Goal: Find specific page/section: Find specific page/section

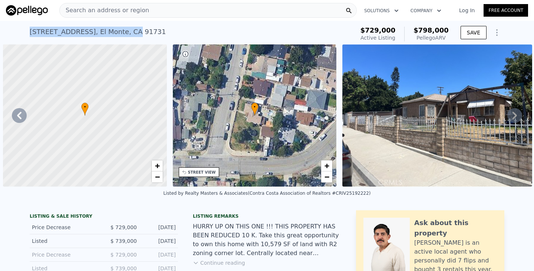
scroll to position [0, 926]
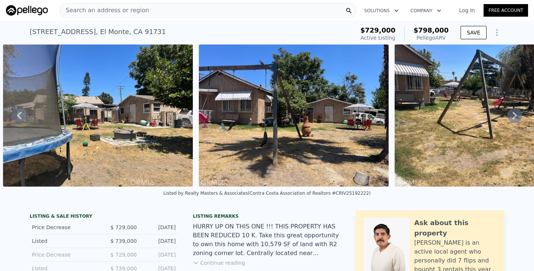
click at [232, 11] on div "Search an address or region" at bounding box center [207, 10] width 297 height 15
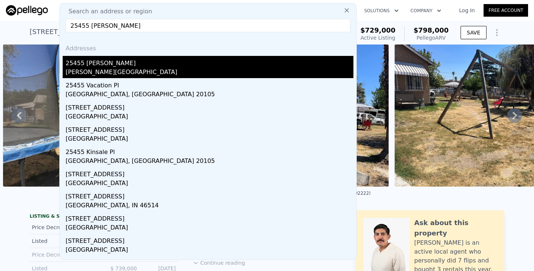
type input "25455 [PERSON_NAME]"
click at [129, 63] on div "25455 [PERSON_NAME]" at bounding box center [210, 62] width 288 height 12
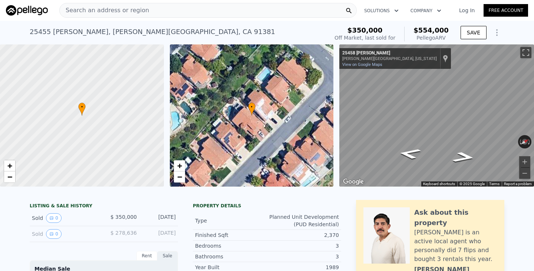
click at [224, 9] on div "Search an address or region" at bounding box center [207, 10] width 297 height 15
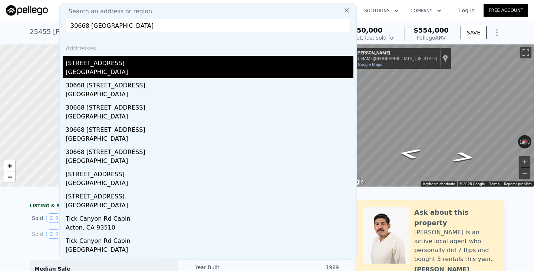
type input "30668 [GEOGRAPHIC_DATA]"
click at [127, 60] on div "[STREET_ADDRESS]" at bounding box center [210, 62] width 288 height 12
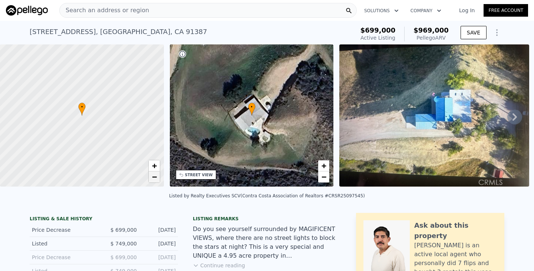
click at [152, 179] on span "−" at bounding box center [154, 176] width 5 height 9
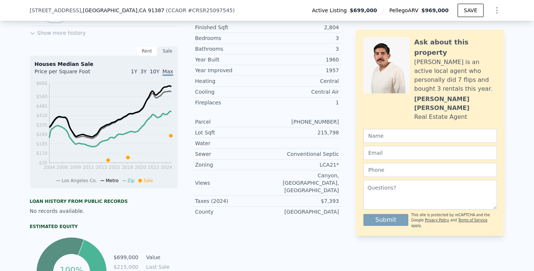
scroll to position [270, 0]
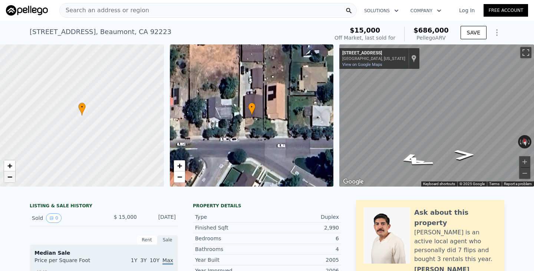
click at [9, 179] on span "−" at bounding box center [9, 176] width 5 height 9
click at [184, 176] on link "−" at bounding box center [179, 177] width 11 height 11
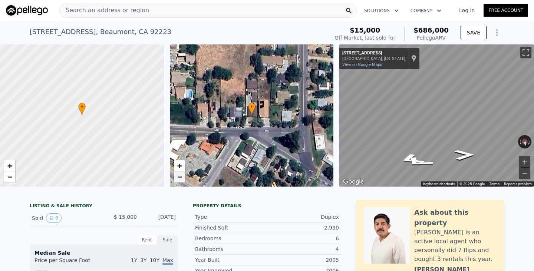
click at [177, 175] on span "−" at bounding box center [179, 176] width 5 height 9
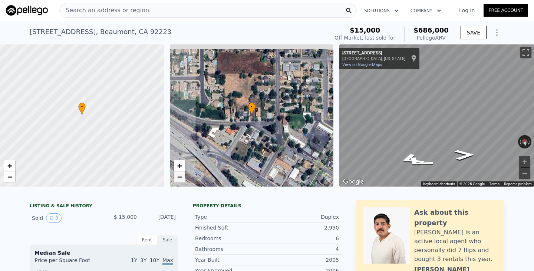
click at [177, 175] on span "−" at bounding box center [179, 176] width 5 height 9
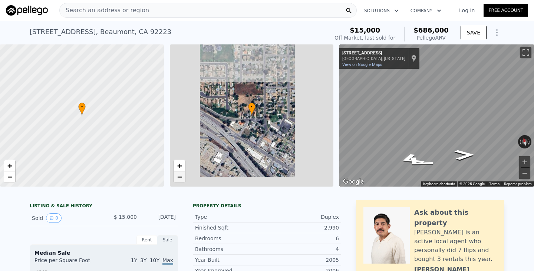
click at [177, 175] on span "−" at bounding box center [179, 176] width 5 height 9
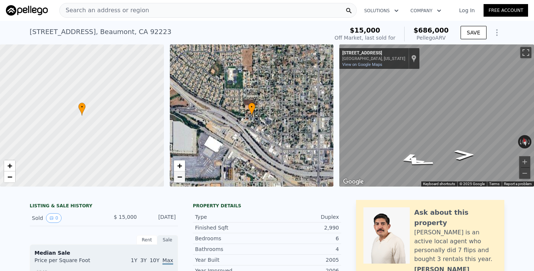
click at [178, 175] on span "−" at bounding box center [179, 176] width 5 height 9
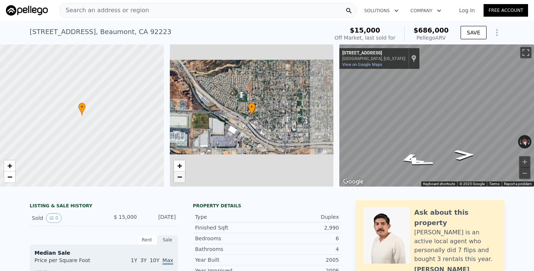
click at [178, 175] on span "−" at bounding box center [179, 176] width 5 height 9
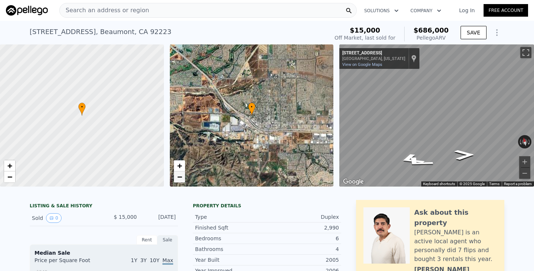
click at [178, 175] on span "−" at bounding box center [179, 176] width 5 height 9
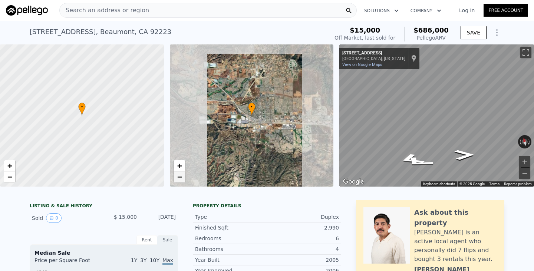
click at [178, 175] on span "−" at bounding box center [179, 176] width 5 height 9
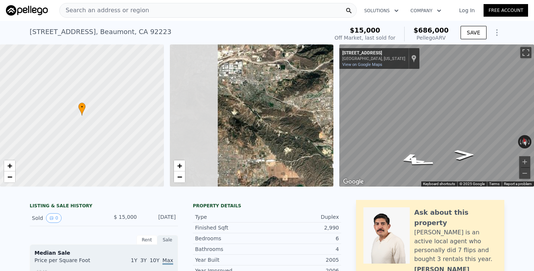
drag, startPoint x: 208, startPoint y: 104, endPoint x: 319, endPoint y: 154, distance: 121.9
click at [318, 154] on div "• + −" at bounding box center [252, 115] width 164 height 142
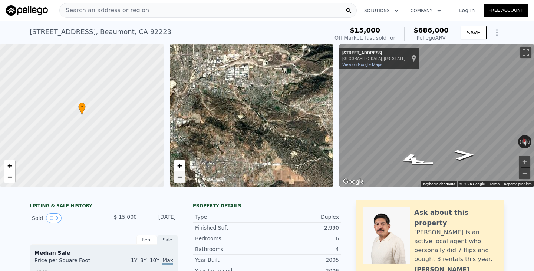
click at [178, 178] on span "−" at bounding box center [179, 176] width 5 height 9
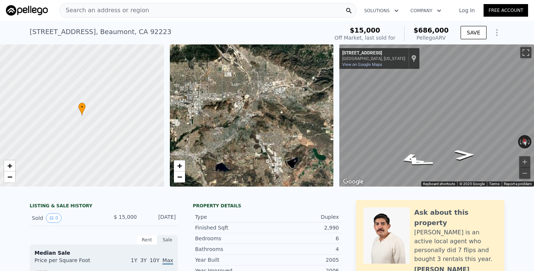
drag, startPoint x: 203, startPoint y: 127, endPoint x: 267, endPoint y: 118, distance: 64.3
click at [267, 118] on div "• + −" at bounding box center [252, 115] width 164 height 142
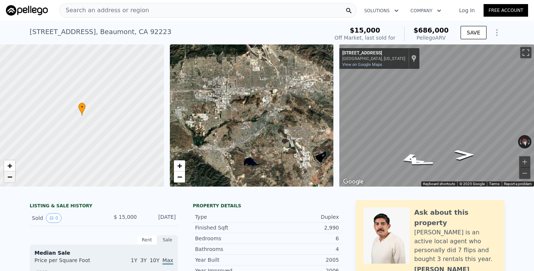
click at [13, 179] on link "−" at bounding box center [9, 177] width 11 height 11
drag, startPoint x: 49, startPoint y: 124, endPoint x: 101, endPoint y: 155, distance: 60.2
click at [101, 155] on div at bounding box center [82, 115] width 196 height 171
click at [9, 164] on span "+" at bounding box center [9, 165] width 5 height 9
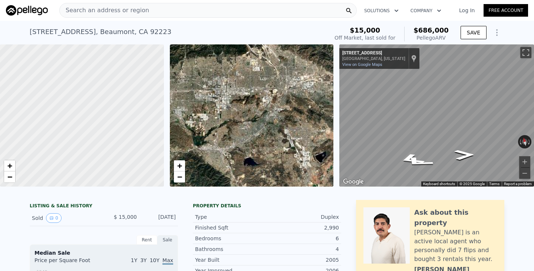
drag, startPoint x: 47, startPoint y: 129, endPoint x: 146, endPoint y: 82, distance: 109.0
click at [146, 82] on div at bounding box center [85, 112] width 196 height 171
drag, startPoint x: 134, startPoint y: 84, endPoint x: 78, endPoint y: 86, distance: 55.6
click at [78, 86] on div at bounding box center [82, 115] width 196 height 171
click at [10, 169] on span "+" at bounding box center [9, 165] width 5 height 9
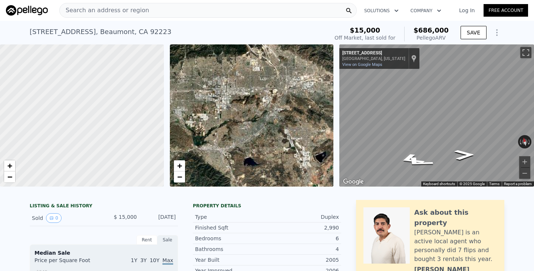
drag, startPoint x: 154, startPoint y: 142, endPoint x: 10, endPoint y: 107, distance: 147.5
click at [12, 107] on div at bounding box center [75, 114] width 196 height 171
drag, startPoint x: 96, startPoint y: 108, endPoint x: 1, endPoint y: 122, distance: 95.5
click at [1, 122] on div at bounding box center [82, 115] width 196 height 171
drag, startPoint x: 84, startPoint y: 131, endPoint x: 33, endPoint y: 131, distance: 50.4
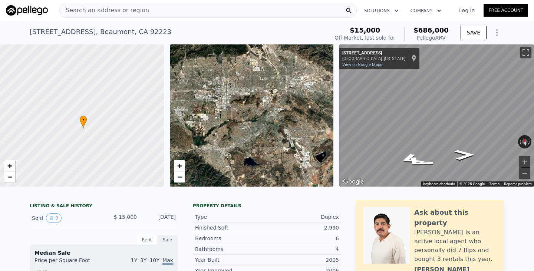
click at [34, 131] on div at bounding box center [79, 115] width 196 height 171
click at [12, 164] on span "+" at bounding box center [9, 165] width 5 height 9
drag, startPoint x: 43, startPoint y: 141, endPoint x: 44, endPoint y: 115, distance: 25.9
click at [43, 115] on div at bounding box center [82, 115] width 196 height 171
click at [7, 165] on span "+" at bounding box center [9, 165] width 5 height 9
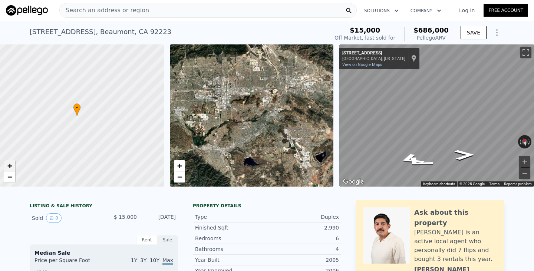
click at [7, 166] on link "+" at bounding box center [9, 165] width 11 height 11
drag, startPoint x: 27, startPoint y: 123, endPoint x: 54, endPoint y: 124, distance: 27.1
click at [54, 123] on div at bounding box center [84, 115] width 196 height 171
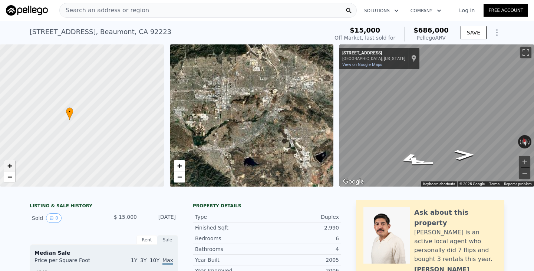
click at [7, 165] on span "+" at bounding box center [9, 165] width 5 height 9
drag, startPoint x: 34, startPoint y: 138, endPoint x: 78, endPoint y: 137, distance: 44.1
click at [78, 137] on div at bounding box center [86, 115] width 196 height 171
click at [8, 164] on span "+" at bounding box center [9, 165] width 5 height 9
drag, startPoint x: 88, startPoint y: 144, endPoint x: 57, endPoint y: 143, distance: 30.8
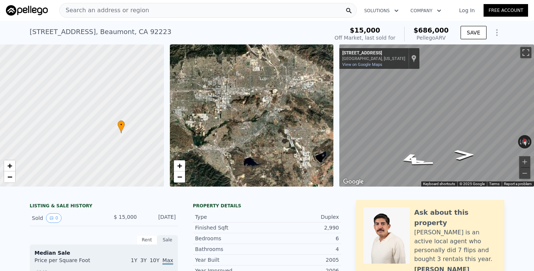
click at [57, 143] on div at bounding box center [82, 115] width 196 height 171
